Goal: Information Seeking & Learning: Understand process/instructions

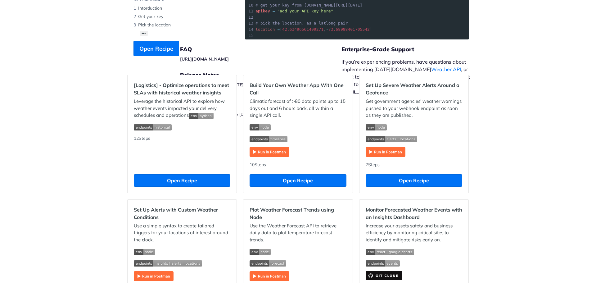
scroll to position [136, 0]
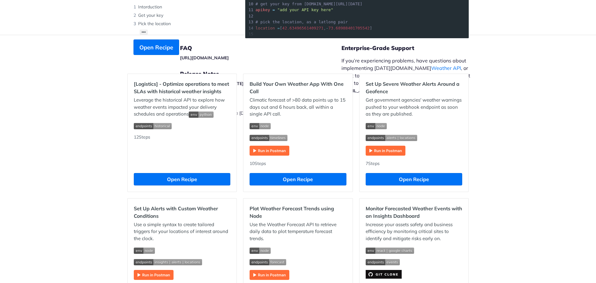
click at [268, 150] on img "Expand image" at bounding box center [269, 150] width 40 height 10
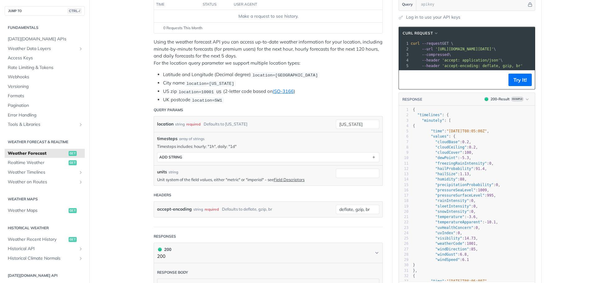
scroll to position [93, 0]
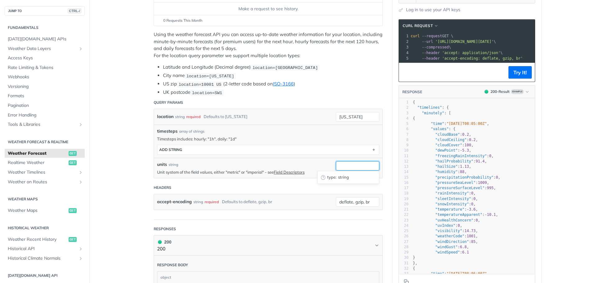
click at [354, 163] on input "units" at bounding box center [357, 165] width 43 height 9
type input "Farenheit"
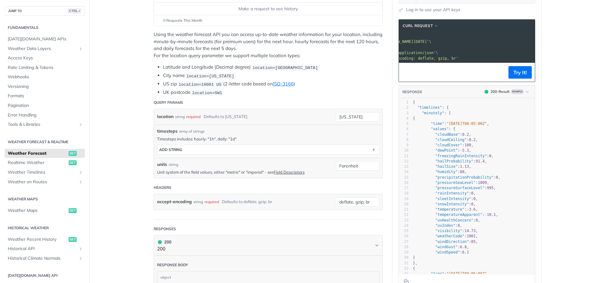
scroll to position [0, 0]
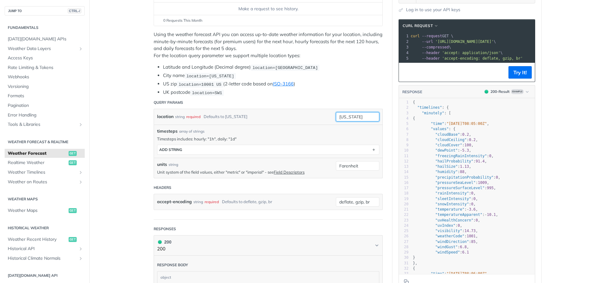
drag, startPoint x: 364, startPoint y: 115, endPoint x: 321, endPoint y: 110, distance: 44.1
click at [321, 110] on div "location string required Defaults to [US_STATE] [US_STATE]" at bounding box center [268, 117] width 228 height 16
type input "55902"
click at [515, 78] on button "Try It!" at bounding box center [519, 72] width 23 height 12
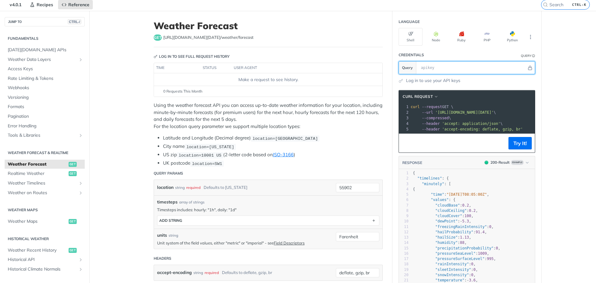
scroll to position [22, 0]
paste input "xDsVzeDcD8UGTUG2GQlaEH47Q2qAaPRq"
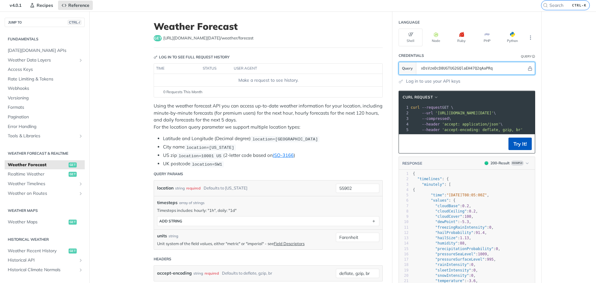
type input "xDsVzeDcD8UGTUG2GQlaEH47Q2qAaPRq"
click at [516, 150] on button "Try It!" at bounding box center [519, 143] width 23 height 12
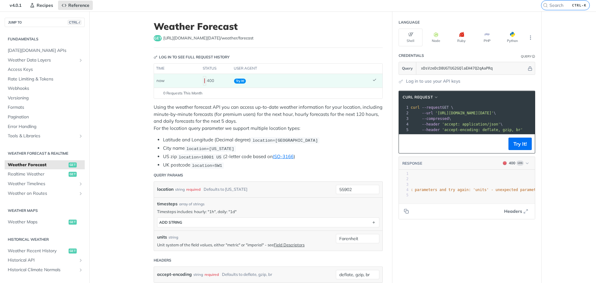
scroll to position [0, 0]
drag, startPoint x: 364, startPoint y: 236, endPoint x: 305, endPoint y: 235, distance: 58.9
click at [305, 235] on div "units string Unit system of the field values, either "metric" or "imperial" - s…" at bounding box center [268, 240] width 228 height 20
type input "imperial"
click at [510, 150] on button "Try It!" at bounding box center [519, 143] width 23 height 12
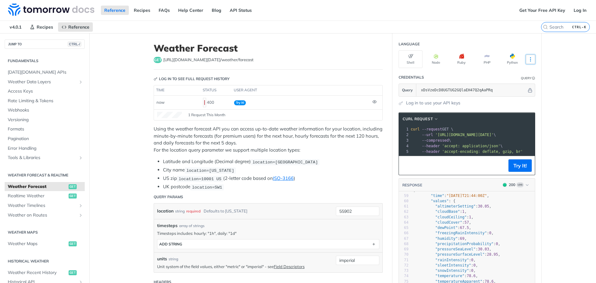
click at [528, 56] on icon "More ellipsis" at bounding box center [530, 59] width 6 height 6
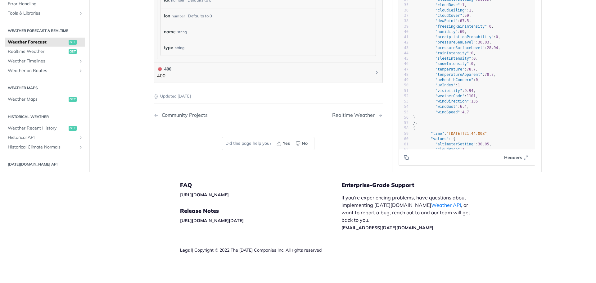
scroll to position [136, 0]
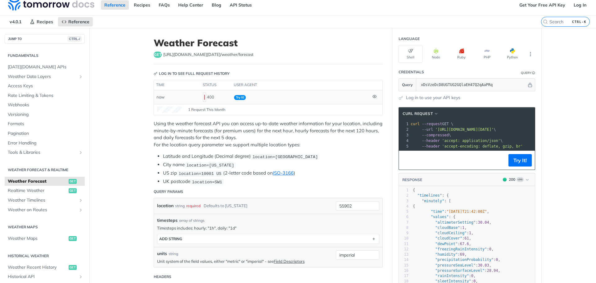
click at [374, 96] on icon at bounding box center [374, 96] width 1 height 1
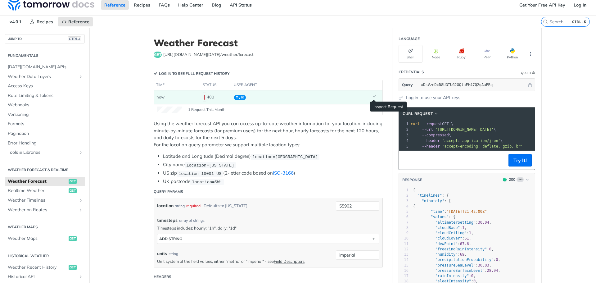
scroll to position [0, 0]
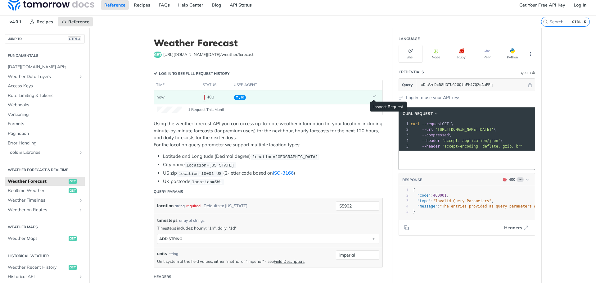
click at [372, 96] on icon at bounding box center [374, 96] width 4 height 4
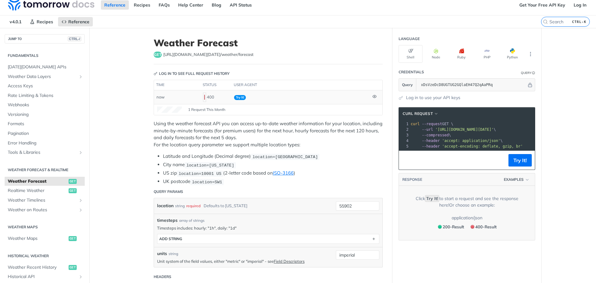
click at [519, 150] on pre "xxxxxxxxxx 1 curl --request GET \ 2 --url '[URL][DOMAIN_NAME][DATE]' \ 3 --comp…" at bounding box center [467, 135] width 136 height 31
click at [515, 165] on button "Try It!" at bounding box center [519, 160] width 23 height 12
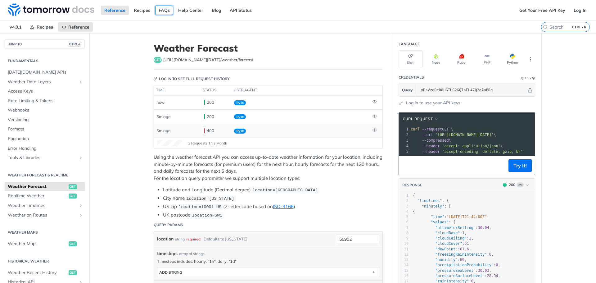
click at [160, 11] on link "FAQs" at bounding box center [164, 10] width 18 height 9
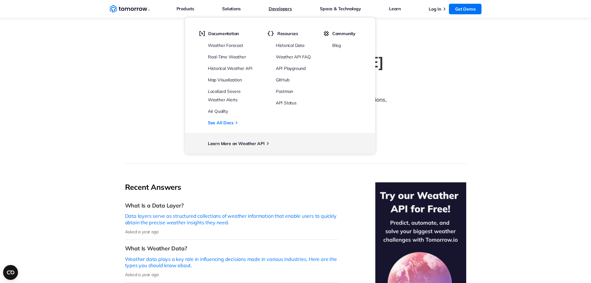
click at [286, 9] on link "Developers" at bounding box center [280, 9] width 23 height 8
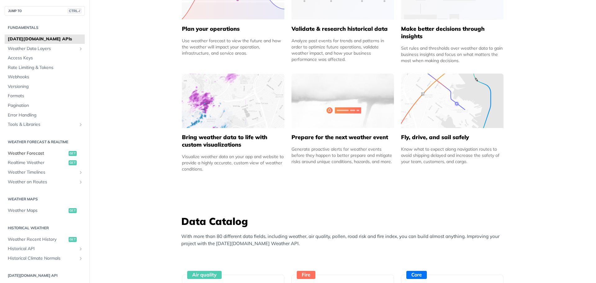
click at [37, 154] on span "Weather Forecast" at bounding box center [37, 153] width 59 height 6
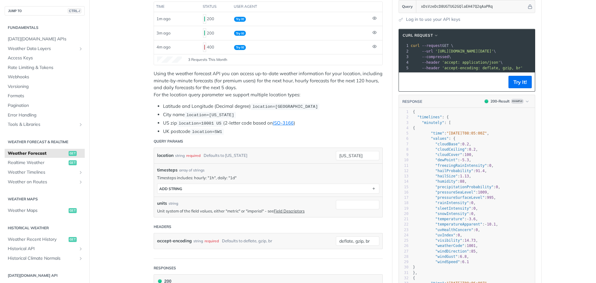
scroll to position [93, 0]
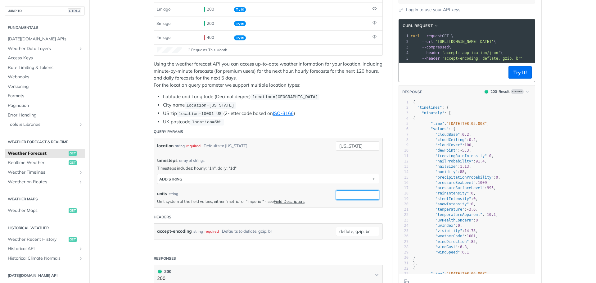
click at [341, 195] on input "units" at bounding box center [357, 194] width 43 height 9
type input "imperial"
drag, startPoint x: 356, startPoint y: 145, endPoint x: 306, endPoint y: 143, distance: 50.9
click at [306, 143] on div "location string required Defaults to new york new york required type : string U…" at bounding box center [268, 146] width 228 height 16
type input "55902"
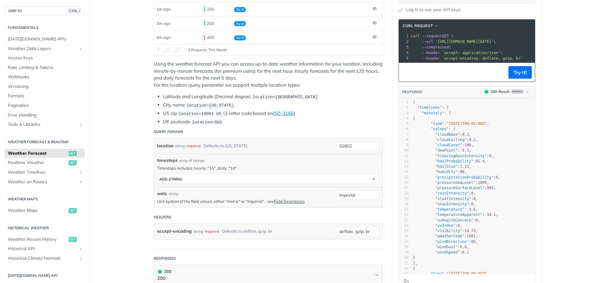
click at [516, 78] on button "Try It!" at bounding box center [519, 72] width 23 height 12
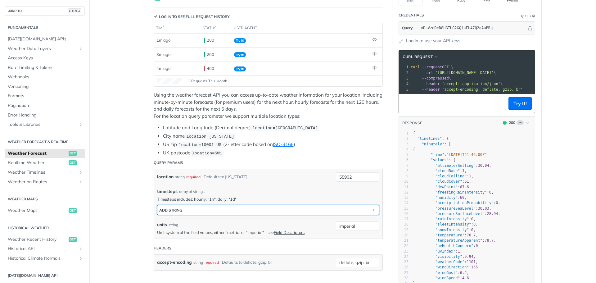
click at [269, 210] on button "ADD string" at bounding box center [267, 209] width 221 height 9
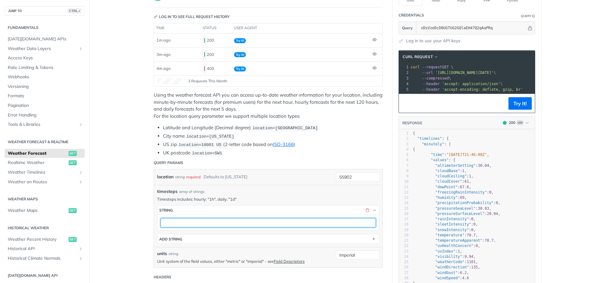
click at [230, 223] on input "text" at bounding box center [267, 222] width 215 height 9
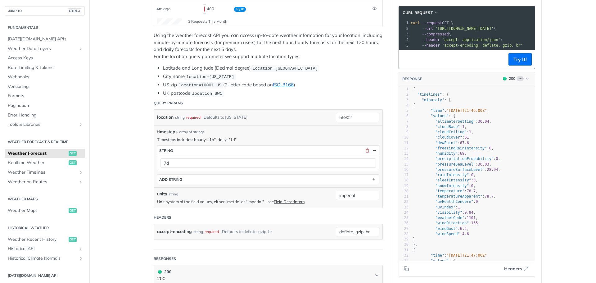
scroll to position [124, 0]
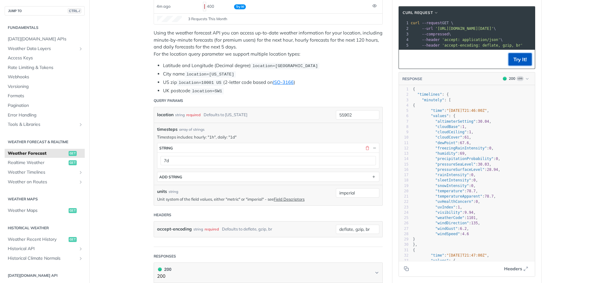
click at [519, 64] on button "Try It!" at bounding box center [519, 59] width 23 height 12
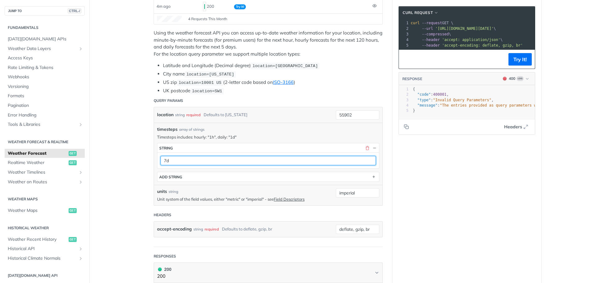
drag, startPoint x: 173, startPoint y: 163, endPoint x: 145, endPoint y: 161, distance: 28.0
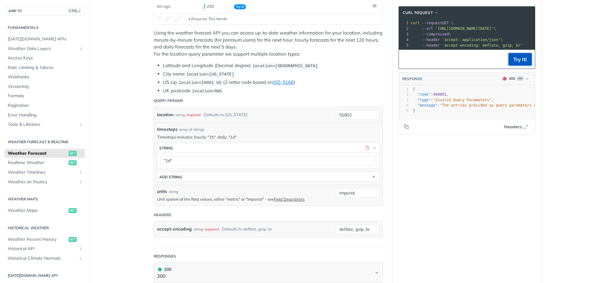
click at [512, 65] on button "Try It!" at bounding box center [519, 59] width 23 height 12
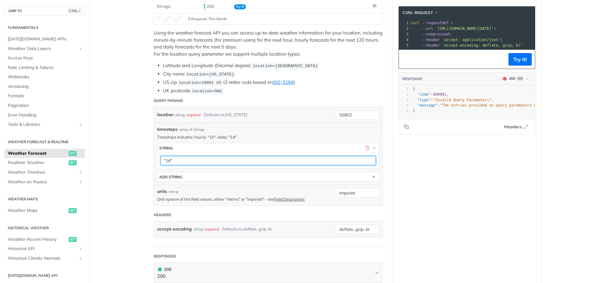
drag, startPoint x: 195, startPoint y: 158, endPoint x: 121, endPoint y: 155, distance: 74.2
type input "daily:"1d""
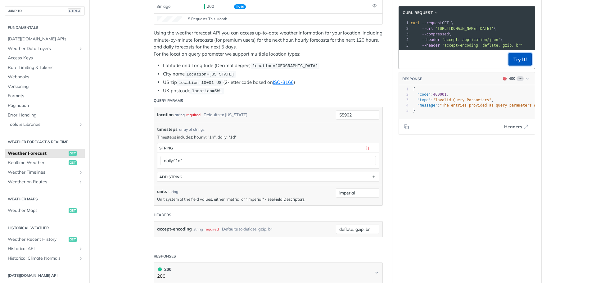
click at [511, 65] on button "Try It!" at bounding box center [519, 59] width 23 height 12
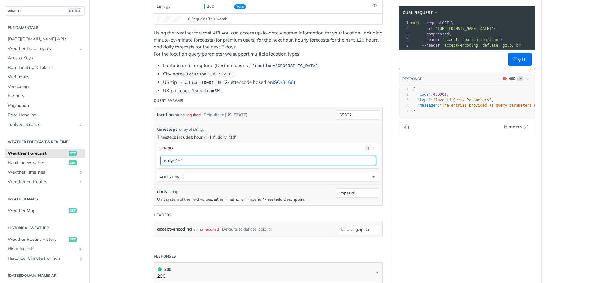
drag, startPoint x: 205, startPoint y: 159, endPoint x: 94, endPoint y: 152, distance: 111.3
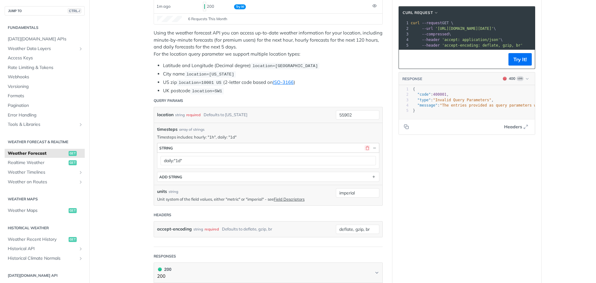
click at [364, 146] on button "button" at bounding box center [367, 148] width 6 height 6
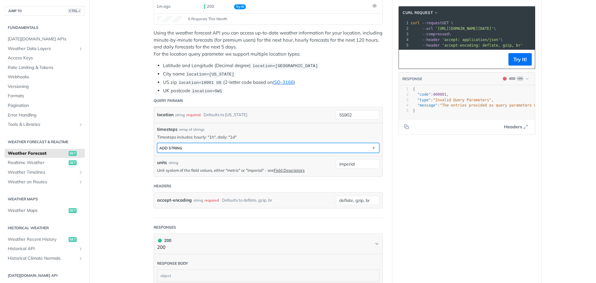
click at [172, 146] on div "ADD string" at bounding box center [170, 147] width 23 height 5
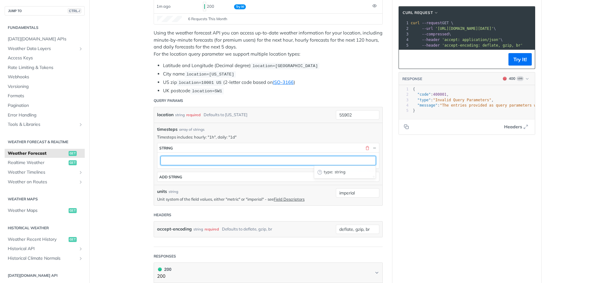
click at [175, 161] on input "text" at bounding box center [267, 160] width 215 height 9
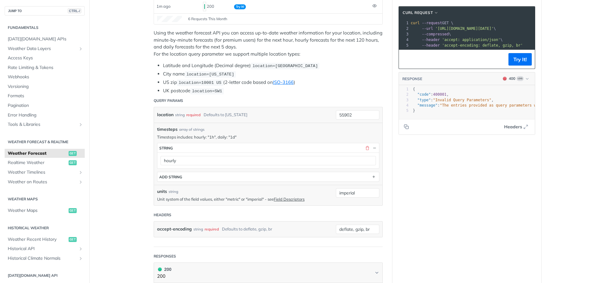
click at [517, 65] on button "Try It!" at bounding box center [519, 59] width 23 height 12
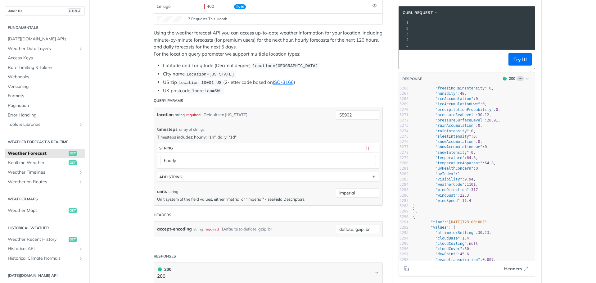
scroll to position [0, 0]
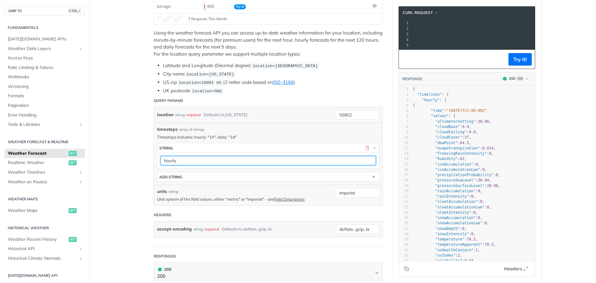
drag, startPoint x: 185, startPoint y: 160, endPoint x: 104, endPoint y: 155, distance: 81.5
type input "daily"
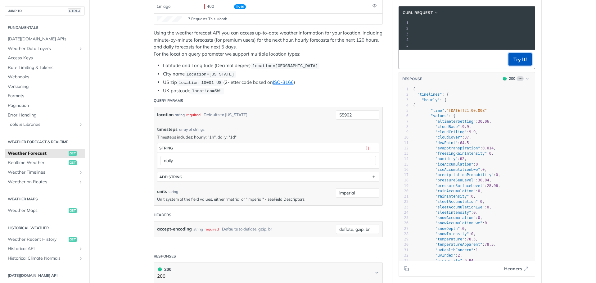
click at [517, 65] on button "Try It!" at bounding box center [519, 59] width 23 height 12
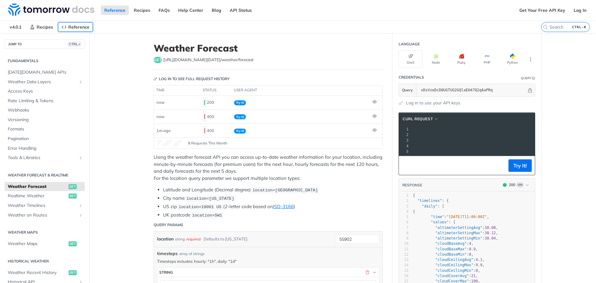
click at [74, 26] on span "Reference" at bounding box center [78, 27] width 21 height 6
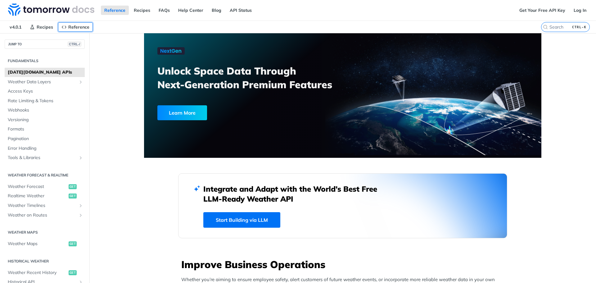
click at [74, 26] on span "Reference" at bounding box center [78, 27] width 21 height 6
click at [38, 25] on span "Recipes" at bounding box center [45, 27] width 16 height 6
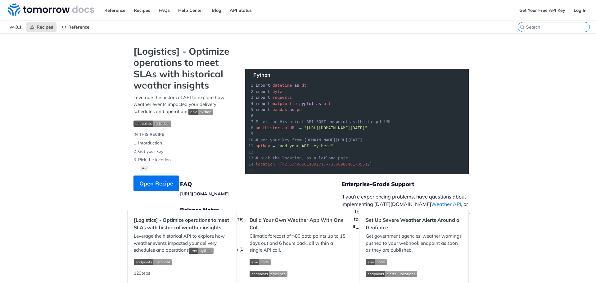
click at [555, 25] on input "CTRL-K" at bounding box center [557, 27] width 63 height 6
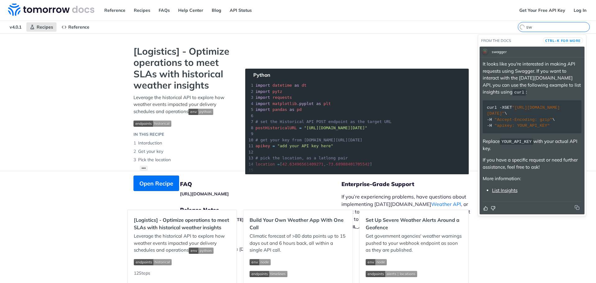
type input "s"
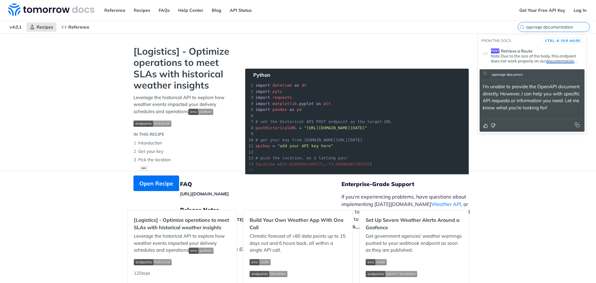
drag, startPoint x: 572, startPoint y: 28, endPoint x: 484, endPoint y: 28, distance: 87.8
click at [484, 28] on div "v4.0.1 Recipes Reference openapi documentation" at bounding box center [298, 27] width 596 height 12
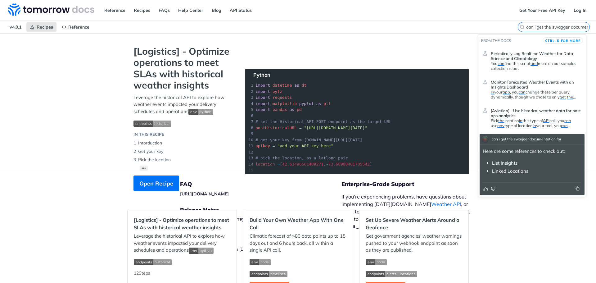
scroll to position [0, 33]
drag, startPoint x: 522, startPoint y: 28, endPoint x: 595, endPoint y: 27, distance: 73.2
click at [595, 27] on div "Jump to Content Reference Recipes FAQs Help Center Blog API Status Recipes Refe…" at bounding box center [298, 141] width 596 height 283
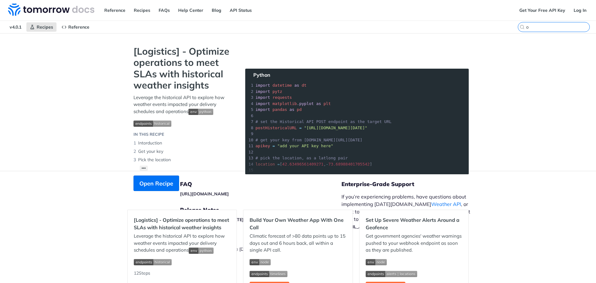
scroll to position [0, 0]
type input "op"
click at [72, 25] on span "Reference" at bounding box center [78, 27] width 21 height 6
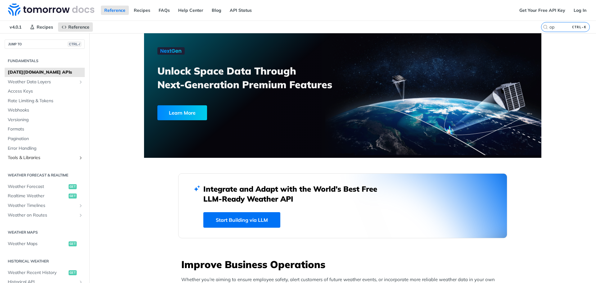
click at [65, 157] on span "Tools & Libraries" at bounding box center [42, 157] width 69 height 6
